Goal: Task Accomplishment & Management: Complete application form

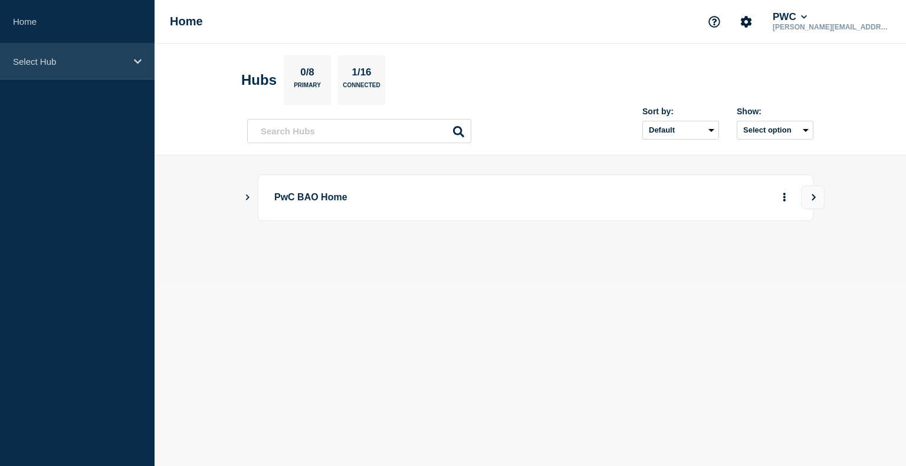
click at [96, 65] on p "Select Hub" at bounding box center [69, 62] width 113 height 10
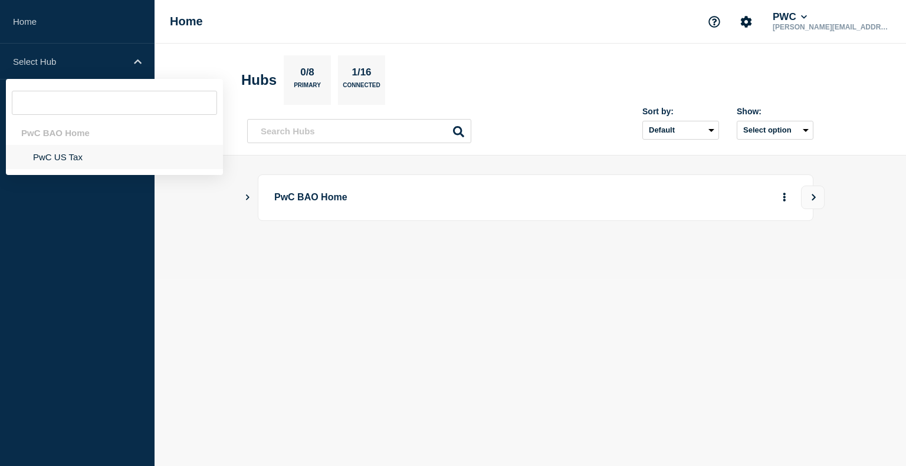
click at [67, 160] on li "PwC US Tax" at bounding box center [114, 157] width 217 height 24
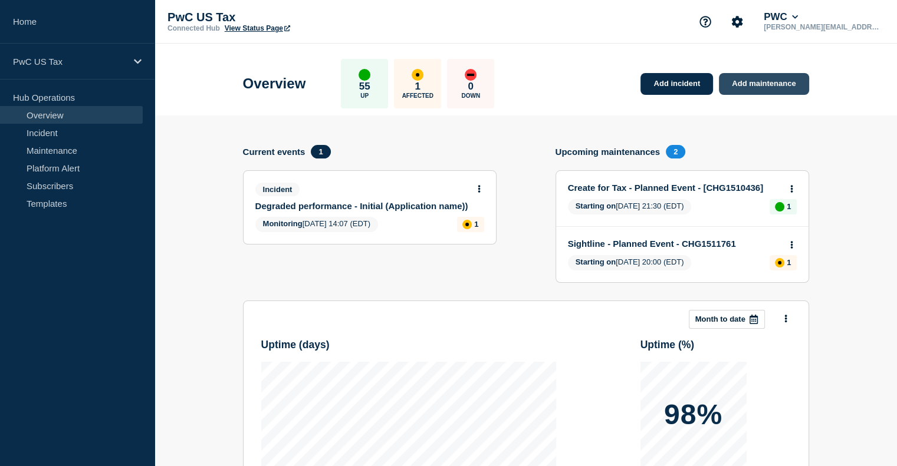
click at [751, 82] on link "Add maintenance" at bounding box center [764, 84] width 90 height 22
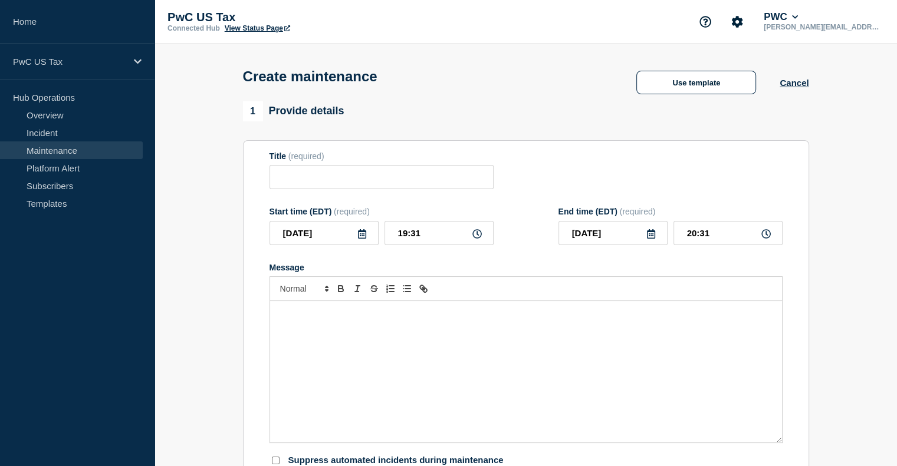
click at [363, 239] on icon at bounding box center [361, 233] width 9 height 9
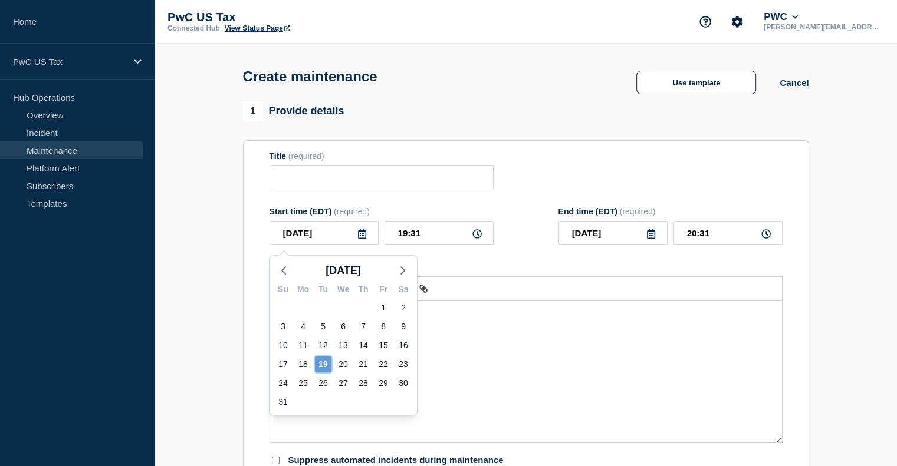
click at [320, 369] on div "19" at bounding box center [323, 364] width 17 height 17
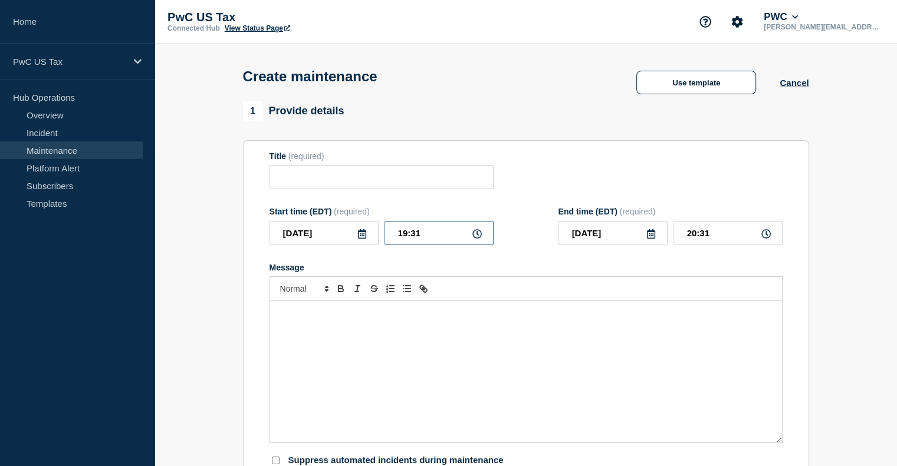
click at [399, 239] on input "19:31" at bounding box center [438, 233] width 109 height 24
click at [403, 239] on input "19:31" at bounding box center [438, 233] width 109 height 24
type input "22:31"
type input "23:31"
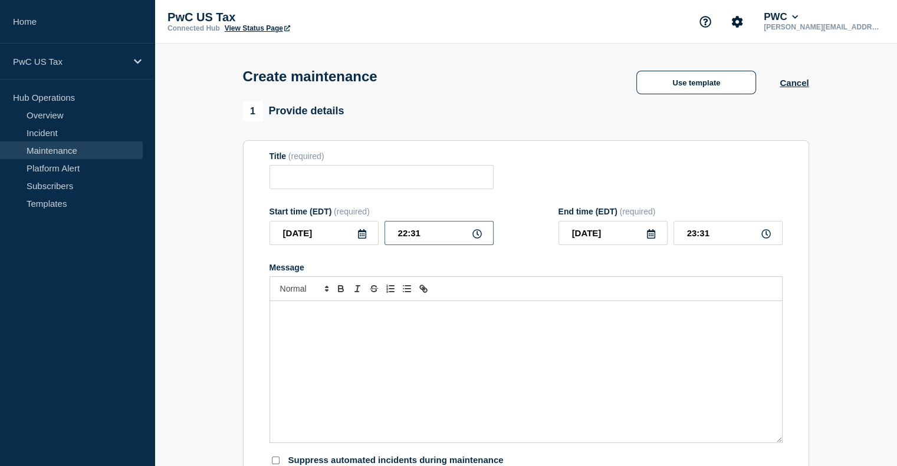
click at [417, 237] on input "22:31" at bounding box center [438, 233] width 109 height 24
type input "22:00"
type input "23:00"
click at [691, 94] on button "Use template" at bounding box center [696, 83] width 120 height 24
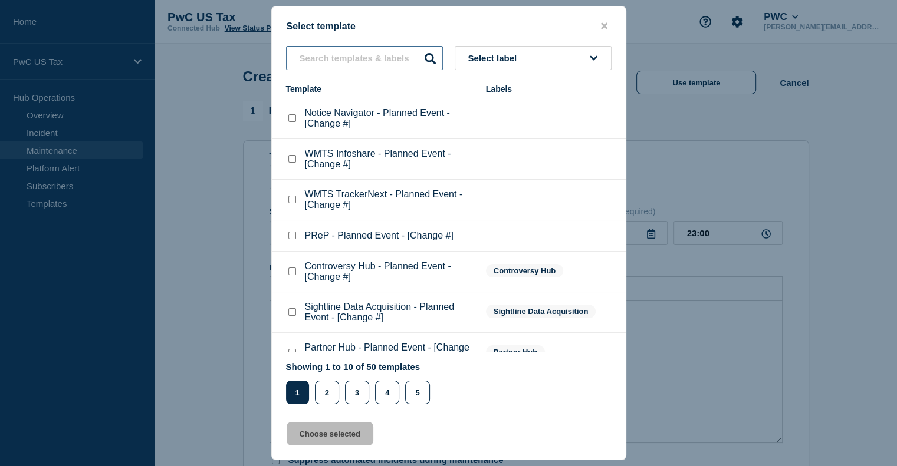
click at [323, 56] on input "text" at bounding box center [364, 58] width 157 height 24
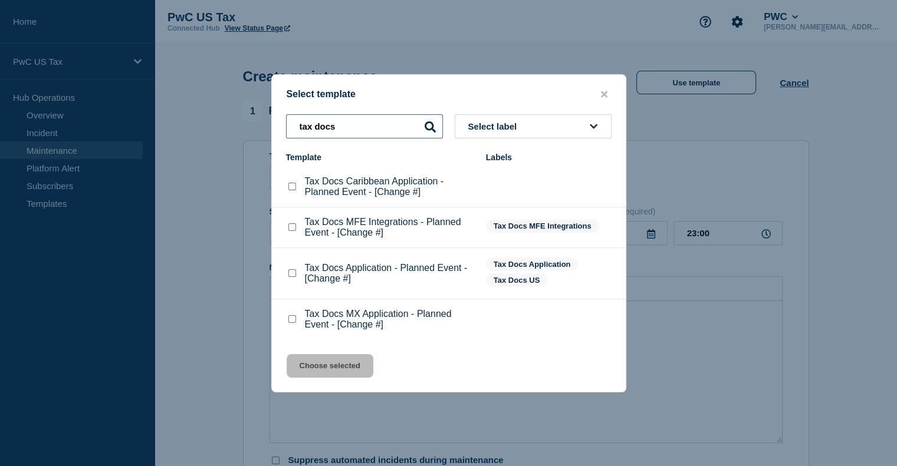
type input "tax docs"
click at [291, 275] on checkbox"] "Tax Docs Application - Planned Event - [Change #] checkbox" at bounding box center [292, 273] width 8 height 8
checkbox checkbox"] "true"
click at [334, 373] on button "Choose selected" at bounding box center [330, 366] width 87 height 24
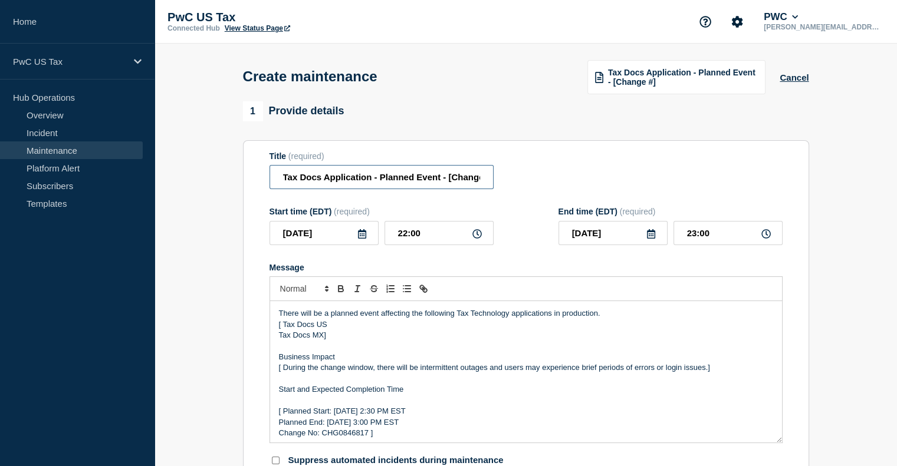
scroll to position [0, 14]
drag, startPoint x: 448, startPoint y: 183, endPoint x: 551, endPoint y: 169, distance: 104.7
click at [551, 169] on div "Title (required) Tax Docs Application - Planned Event - [Change #]" at bounding box center [525, 171] width 513 height 38
type input "Tax Docs Application - Planned Event"
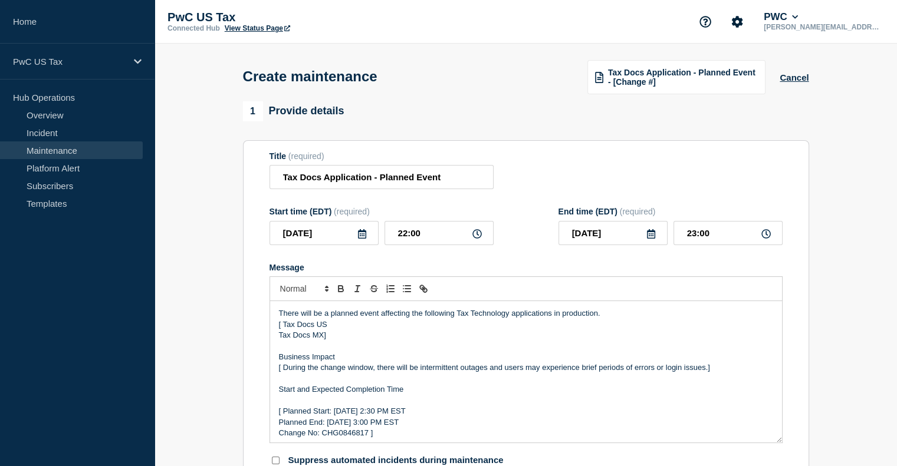
click at [653, 239] on icon at bounding box center [651, 233] width 8 height 9
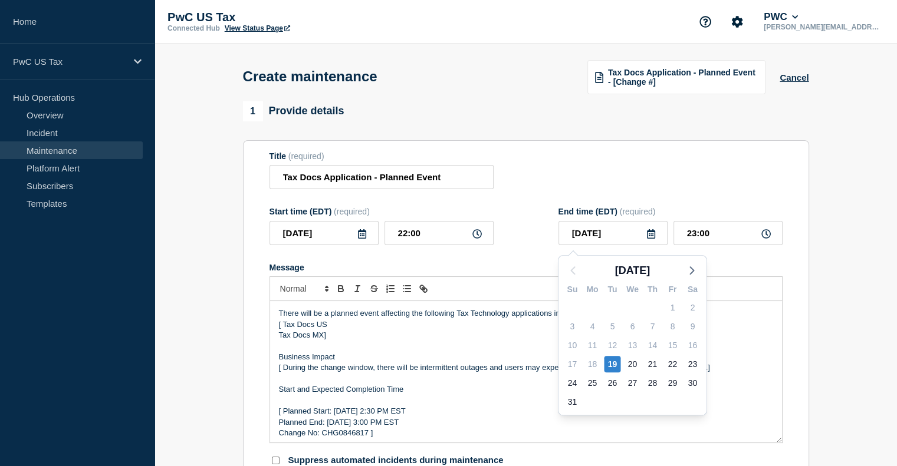
click at [793, 337] on section "Title (required) Tax Docs Application - Planned Event Start time (EDT) (require…" at bounding box center [526, 309] width 566 height 338
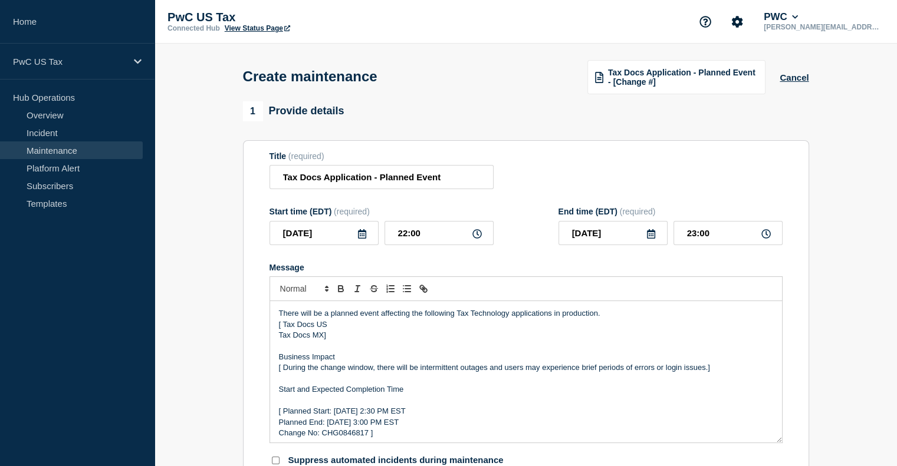
click at [340, 330] on p "[ Tax Docs US" at bounding box center [526, 325] width 494 height 11
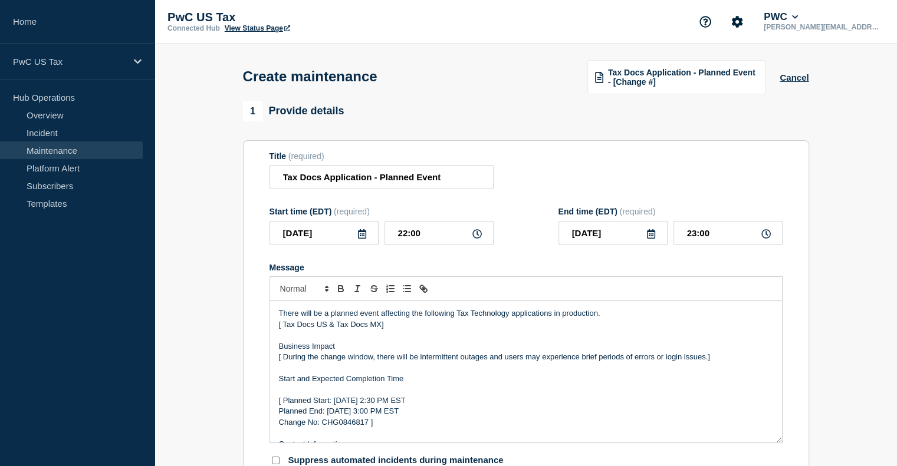
click at [389, 328] on p "[ Tax Docs US & Tax Docs MX]" at bounding box center [526, 325] width 494 height 11
click at [285, 330] on p "[ Tax Docs US & Tax Docs MX" at bounding box center [526, 325] width 494 height 11
click at [284, 330] on p "[ Tax Docs US & Tax Docs MX" at bounding box center [526, 325] width 494 height 11
click at [282, 330] on p "[ Tax Docs US & Tax Docs MX" at bounding box center [526, 325] width 494 height 11
click at [284, 361] on p "[ During the change window, there will be intermittent outages and users may ex…" at bounding box center [526, 357] width 494 height 11
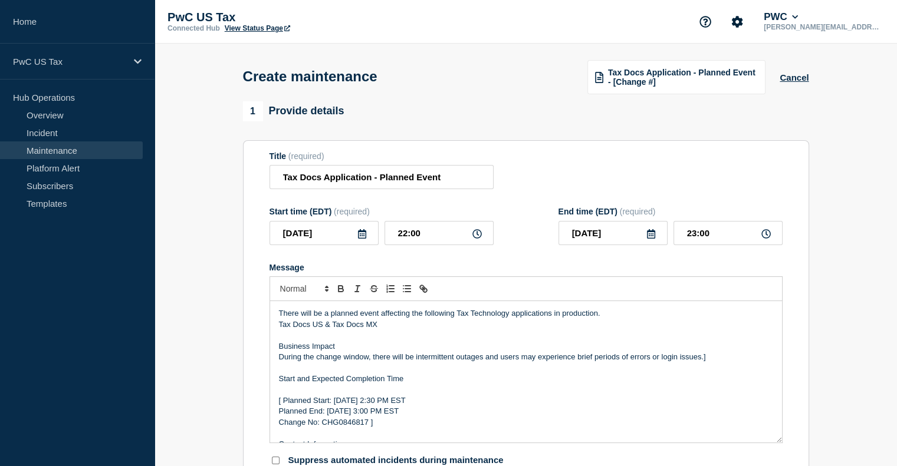
click at [285, 406] on p "[ Planned Start: [DATE] 2:30 PM EST" at bounding box center [526, 401] width 494 height 11
click at [282, 414] on p "Planned End: [DATE] 3:00 PM EST" at bounding box center [526, 411] width 494 height 11
click at [281, 428] on p "Change No: CHG0846817 ]" at bounding box center [526, 423] width 494 height 11
click at [283, 381] on p "Start and Expected Completion Time" at bounding box center [526, 379] width 494 height 11
click at [281, 383] on p "Start and Expected Completion Time" at bounding box center [526, 379] width 494 height 11
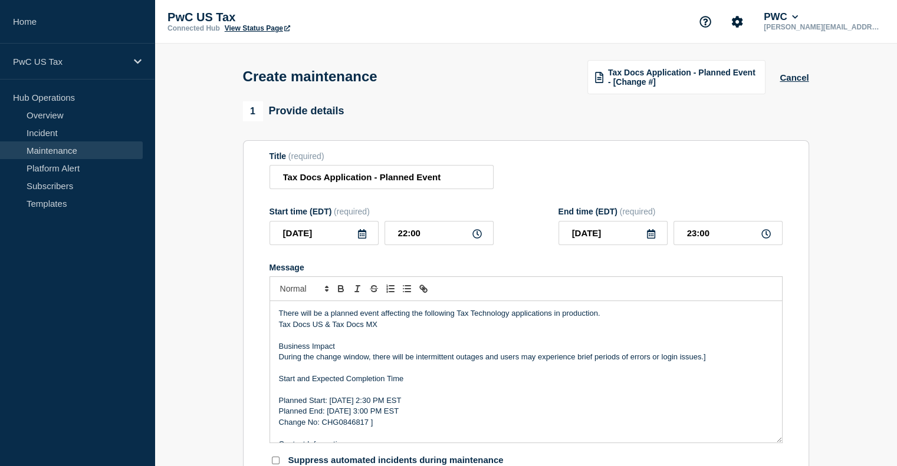
click at [374, 405] on p "Planned Start: [DATE] 2:30 PM EST" at bounding box center [526, 401] width 494 height 11
click at [396, 405] on p "Planned Start: [DATE] 2:30 PM EST" at bounding box center [526, 401] width 494 height 11
click at [395, 417] on p "Planned End: [DATE] 3:00 PM EST" at bounding box center [526, 411] width 494 height 11
click at [393, 416] on p "Planned End: [DATE] 3:00 PM EST" at bounding box center [526, 411] width 494 height 11
click at [407, 406] on p "Planned Start: [DATE] 2:30 PM EST" at bounding box center [526, 401] width 494 height 11
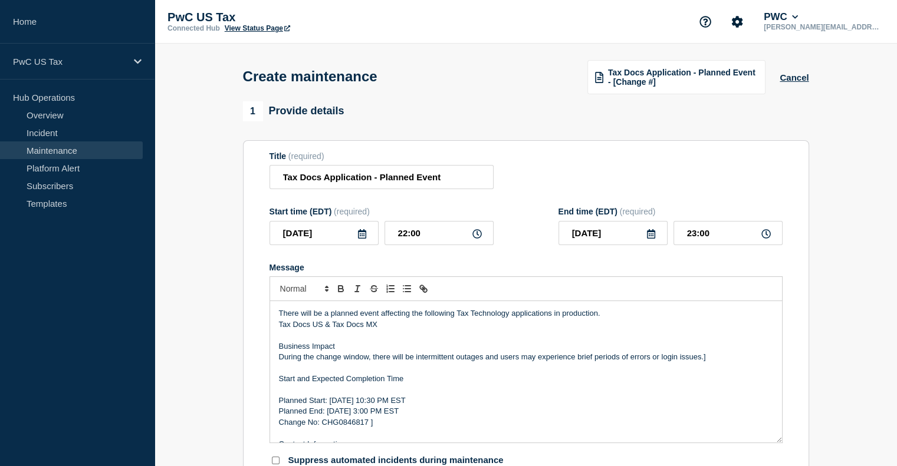
click at [406, 417] on p "Planned End: [DATE] 3:00 PM EST" at bounding box center [526, 411] width 494 height 11
click at [420, 405] on p "Planned Start: [DATE] 10:30 PM EST" at bounding box center [526, 401] width 494 height 11
click at [391, 424] on p "Change No: CHG0846817 ]" at bounding box center [526, 423] width 494 height 11
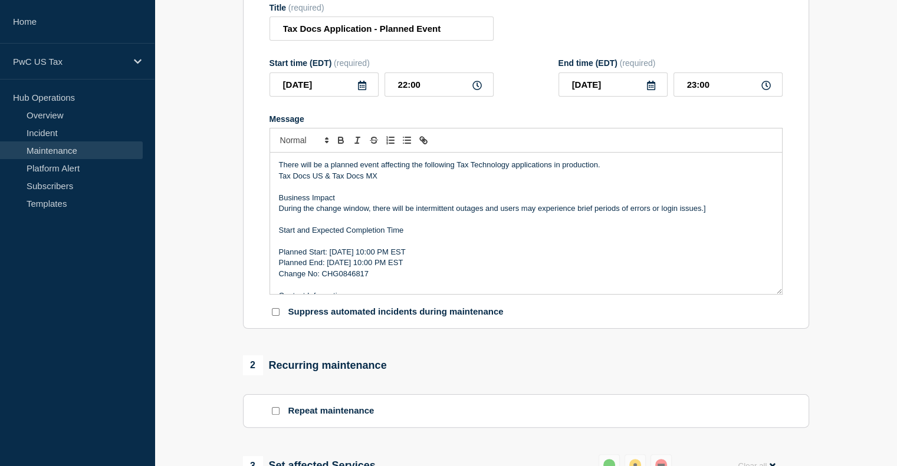
scroll to position [150, 0]
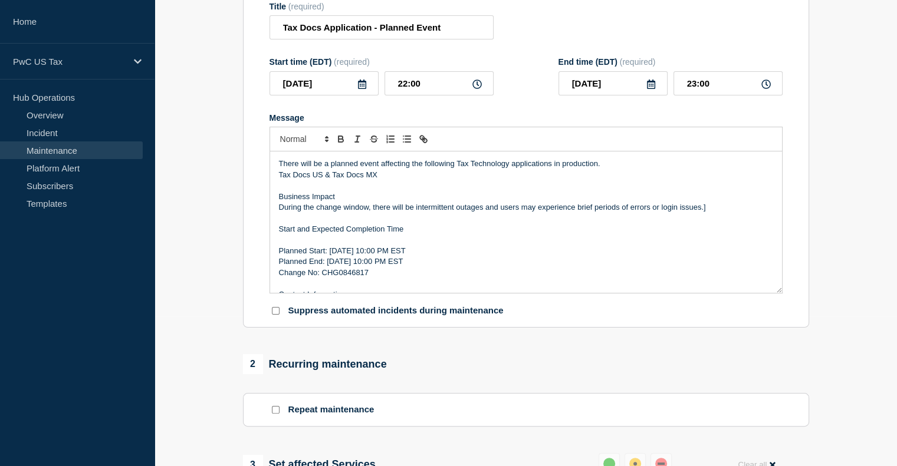
click at [331, 278] on p "Change No: CHG0846817" at bounding box center [526, 273] width 494 height 11
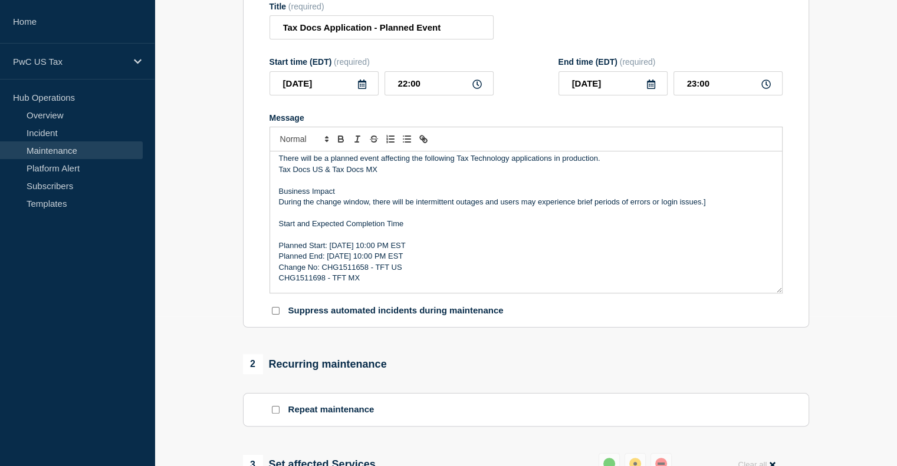
click at [403, 273] on p "Change No: CHG1511658 - TFT US" at bounding box center [526, 267] width 494 height 11
click at [711, 203] on p "During the change window, there will be intermittent outages and users may expe…" at bounding box center [526, 202] width 494 height 11
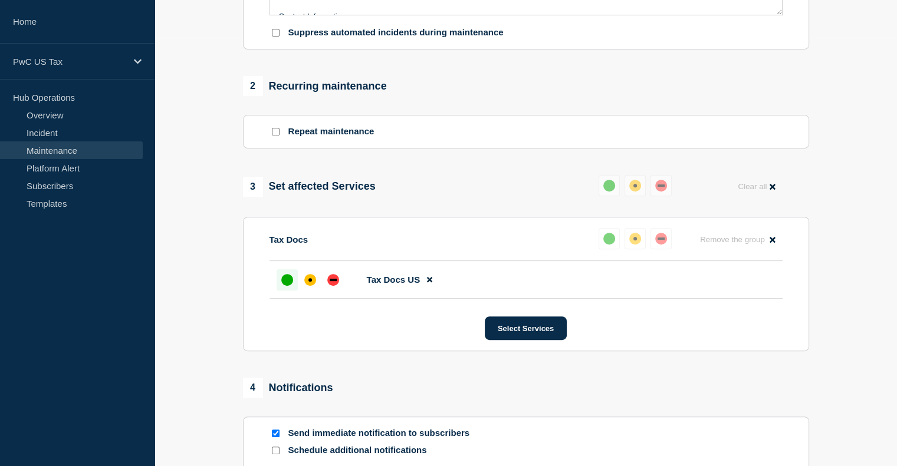
scroll to position [435, 0]
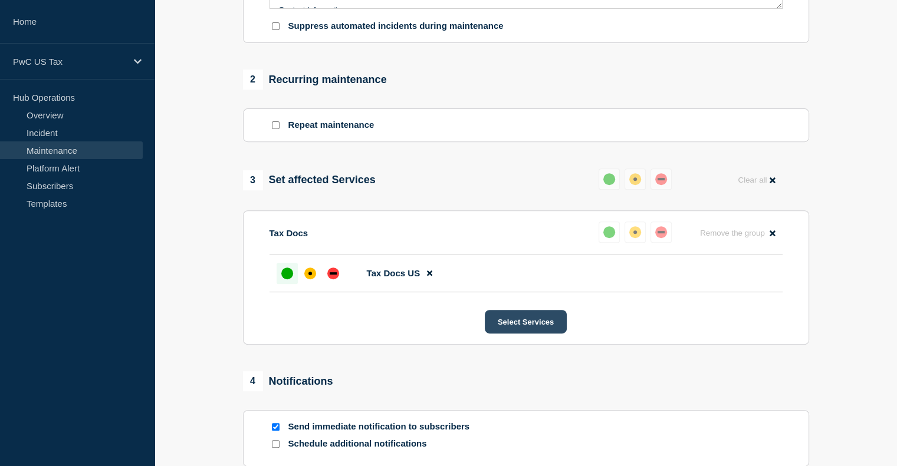
click at [514, 323] on button "Select Services" at bounding box center [526, 322] width 82 height 24
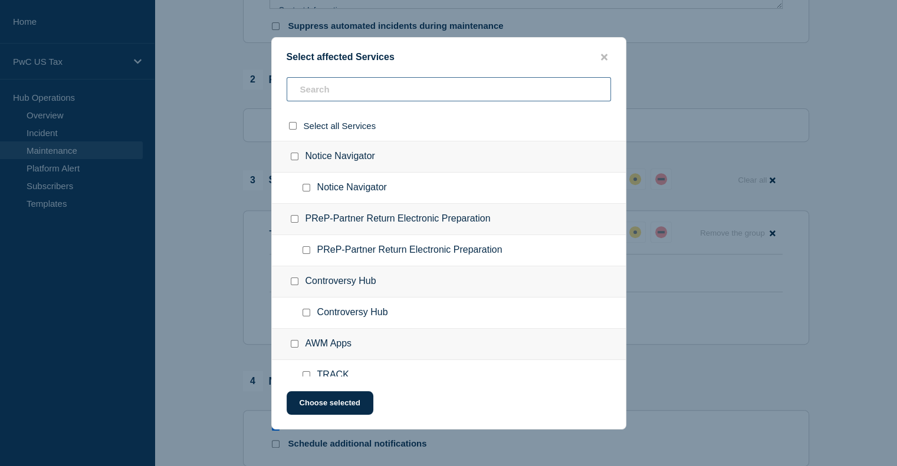
click at [328, 100] on input "text" at bounding box center [449, 89] width 324 height 24
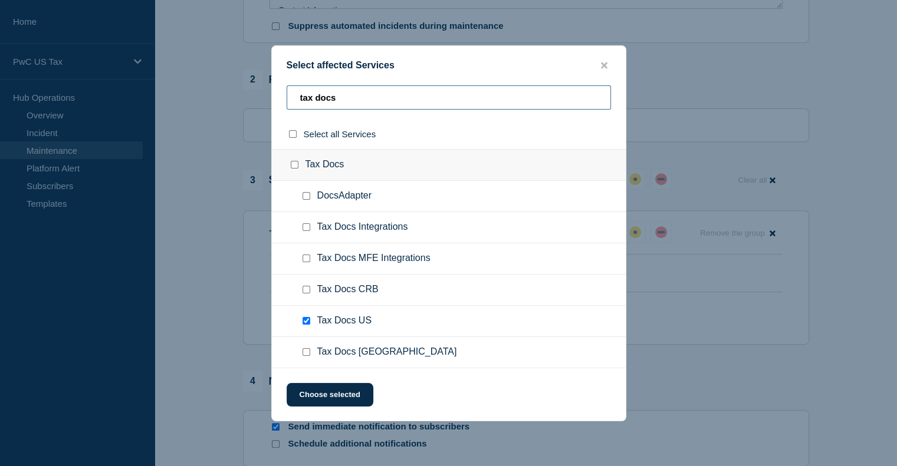
type input "tax docs"
click at [304, 353] on input "Tax Docs Mexico checkbox" at bounding box center [307, 353] width 8 height 8
checkbox input "true"
click at [314, 402] on button "Choose selected" at bounding box center [330, 395] width 87 height 24
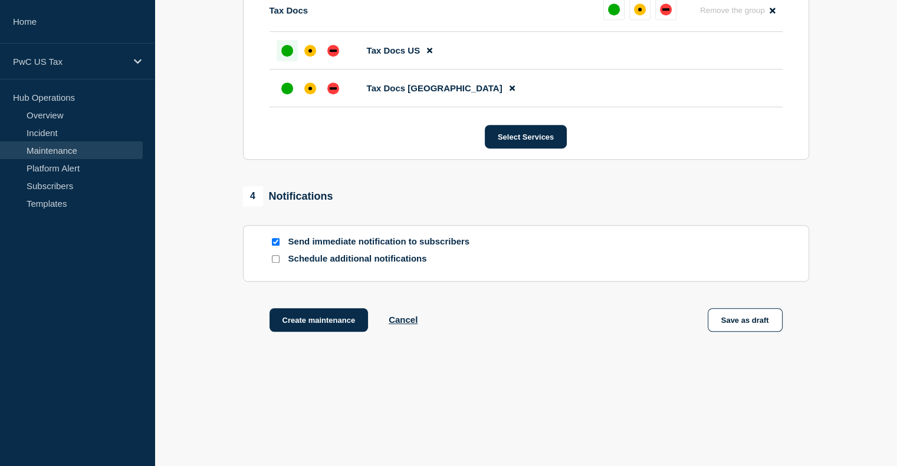
scroll to position [661, 0]
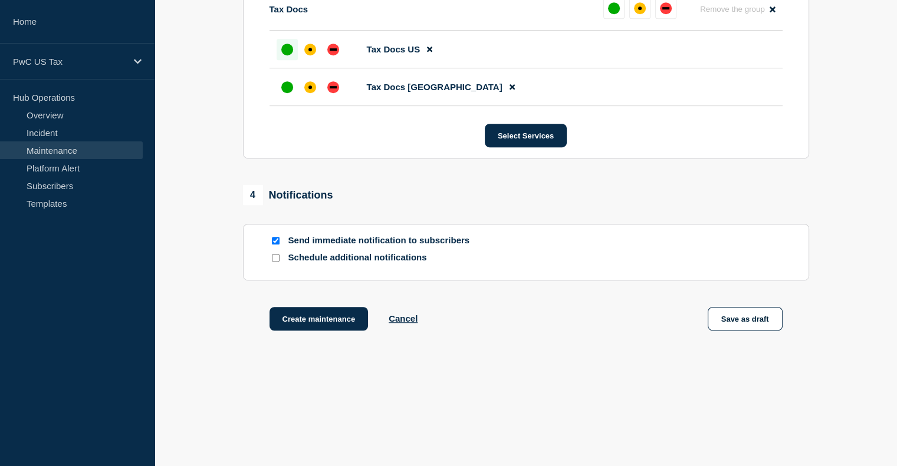
click at [279, 242] on div at bounding box center [275, 240] width 12 height 11
click at [274, 244] on input "Send immediate notification to subscribers" at bounding box center [276, 241] width 8 height 8
checkbox input "false"
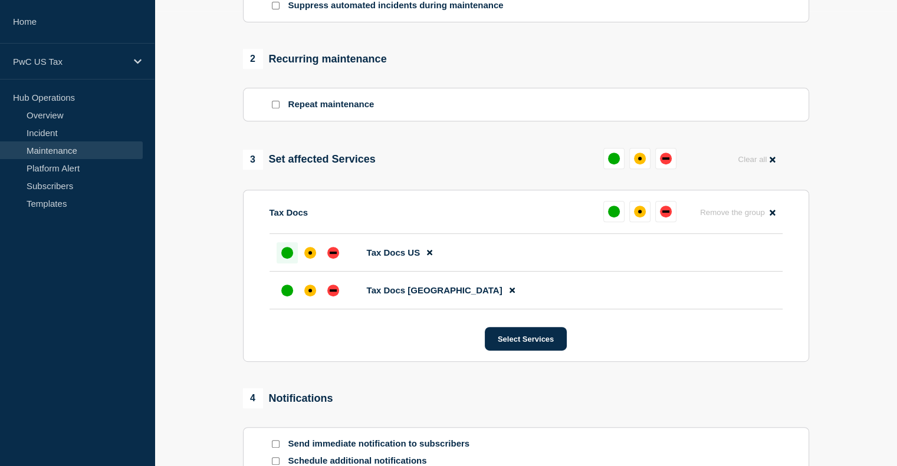
scroll to position [528, 0]
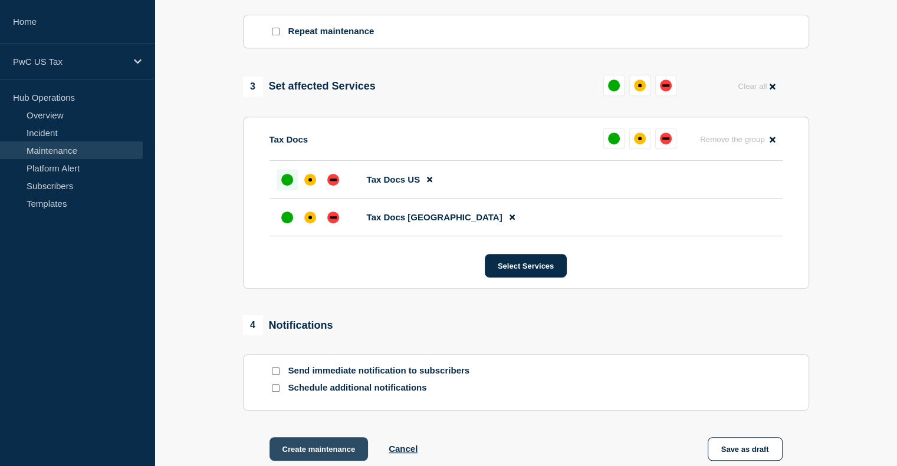
click at [300, 450] on button "Create maintenance" at bounding box center [318, 450] width 99 height 24
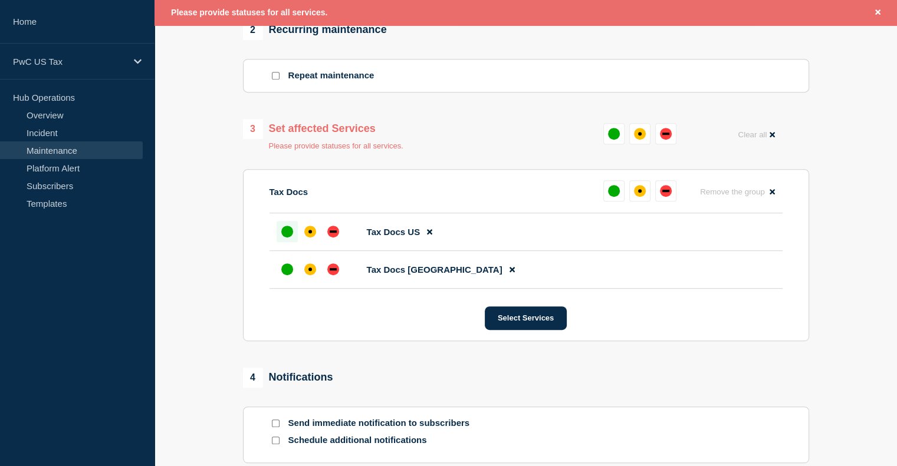
scroll to position [512, 0]
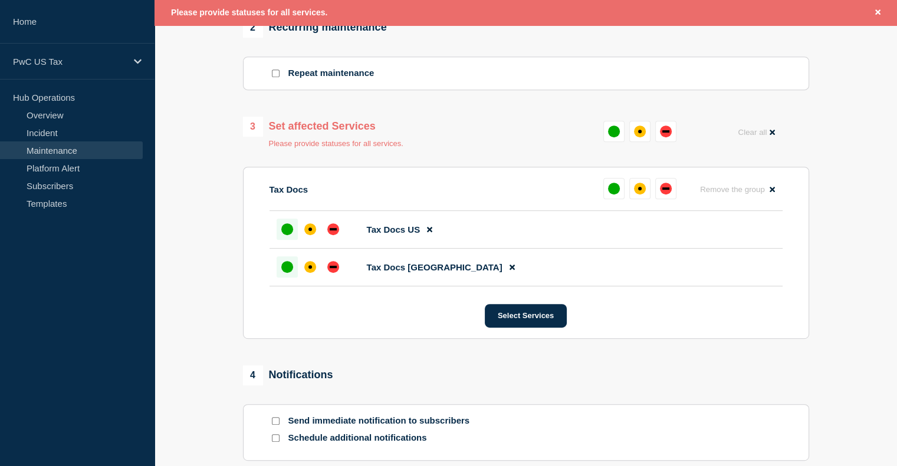
click at [282, 271] on div "up" at bounding box center [287, 267] width 12 height 12
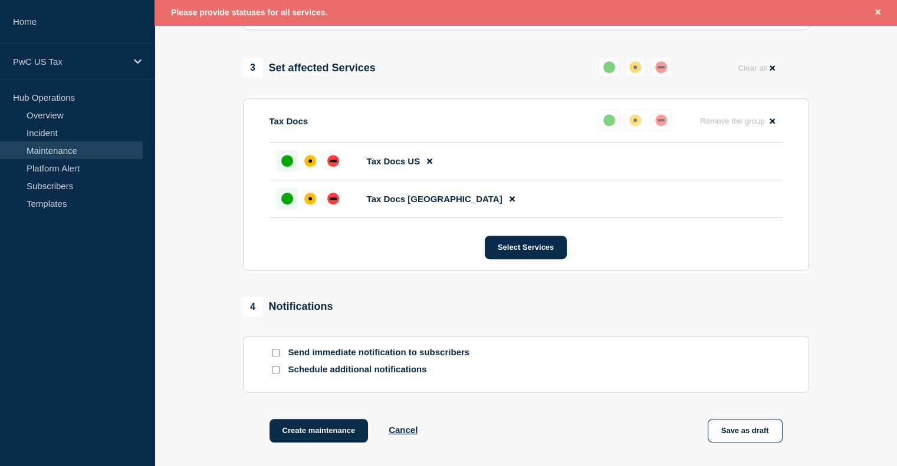
scroll to position [691, 0]
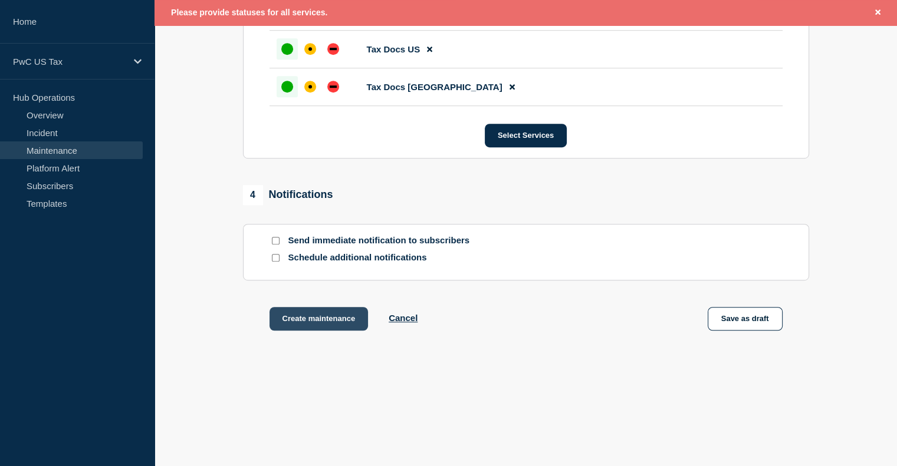
click at [309, 320] on button "Create maintenance" at bounding box center [318, 319] width 99 height 24
